Goal: Task Accomplishment & Management: Use online tool/utility

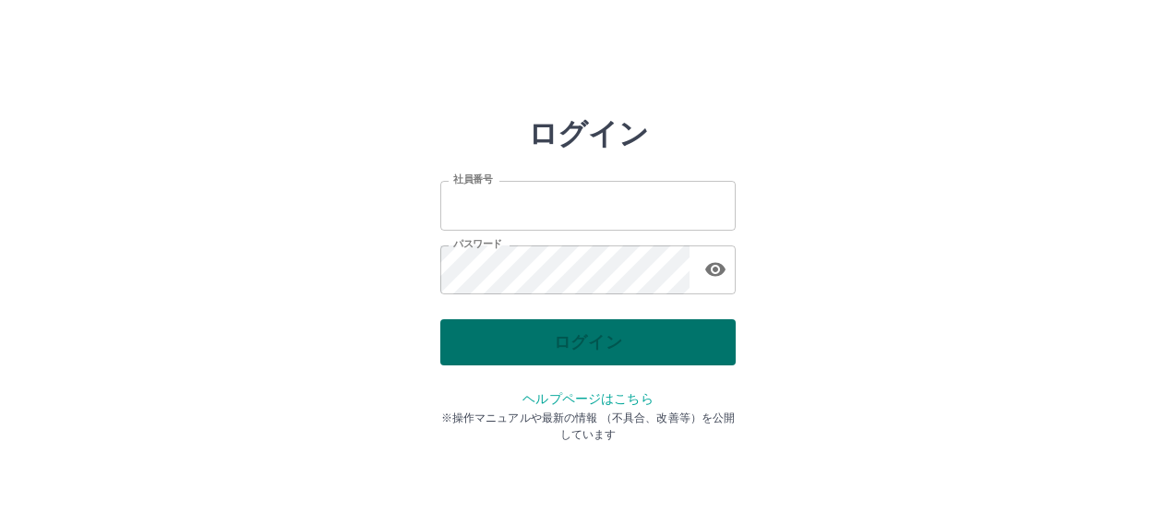
type input "*******"
click at [587, 340] on div "ログイン" at bounding box center [587, 342] width 295 height 46
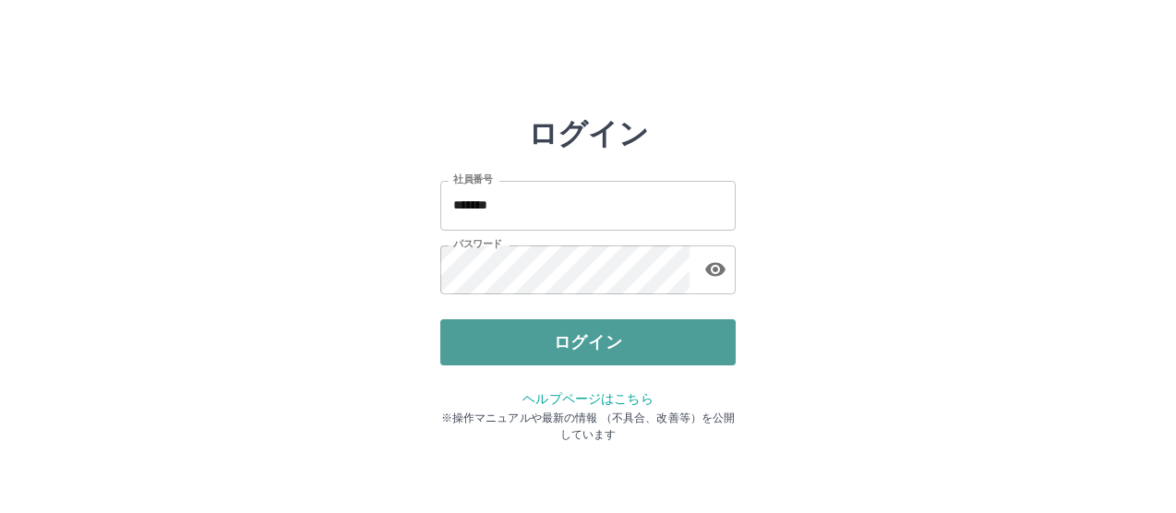
click at [587, 340] on button "ログイン" at bounding box center [587, 342] width 295 height 46
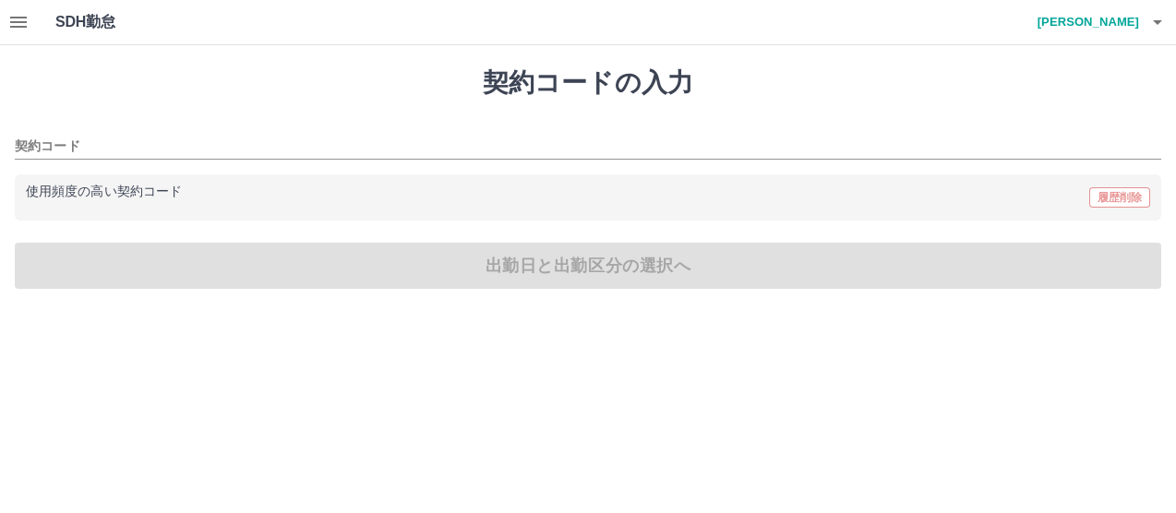
click at [445, 311] on html "SDH勤怠 田口　信 契約コードの入力 契約コード 使用頻度の高い契約コード 履歴削除 出勤日と出勤区分の選択へ SDH勤怠 init init" at bounding box center [588, 155] width 1176 height 311
